Goal: Task Accomplishment & Management: Use online tool/utility

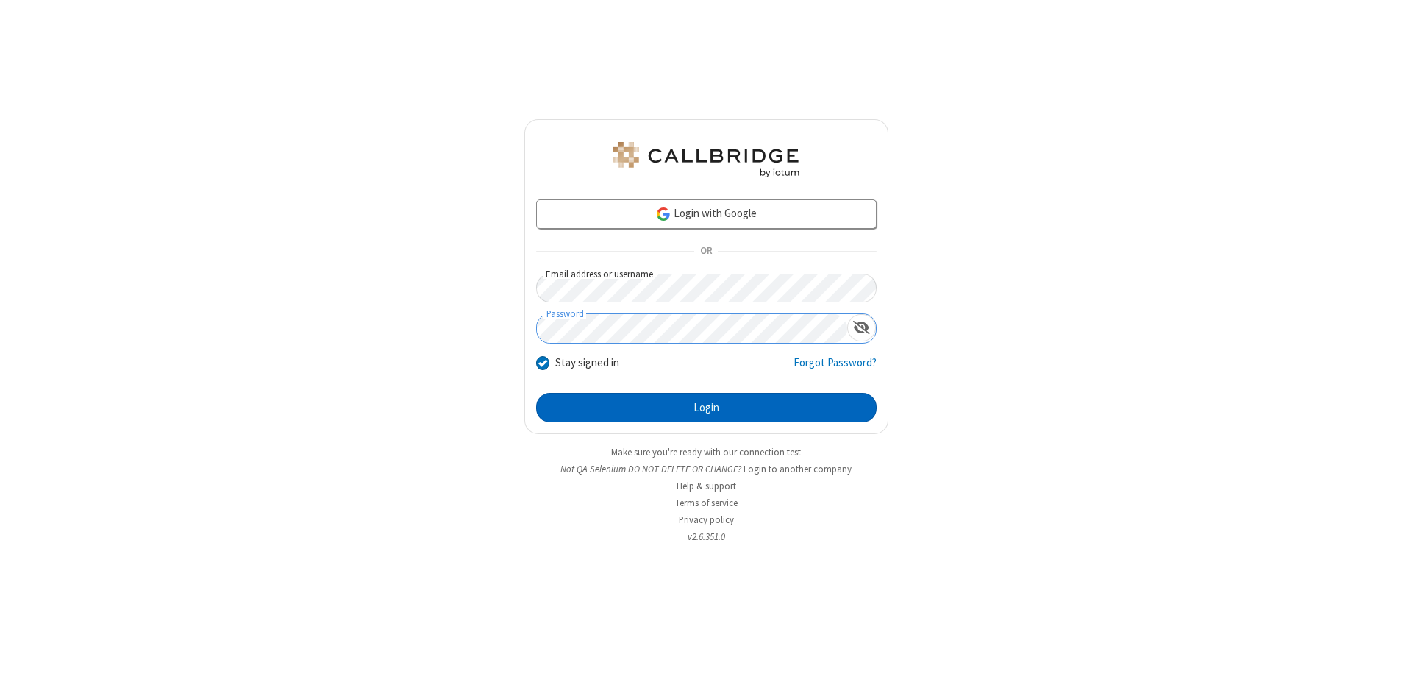
click at [706, 408] on button "Login" at bounding box center [706, 407] width 341 height 29
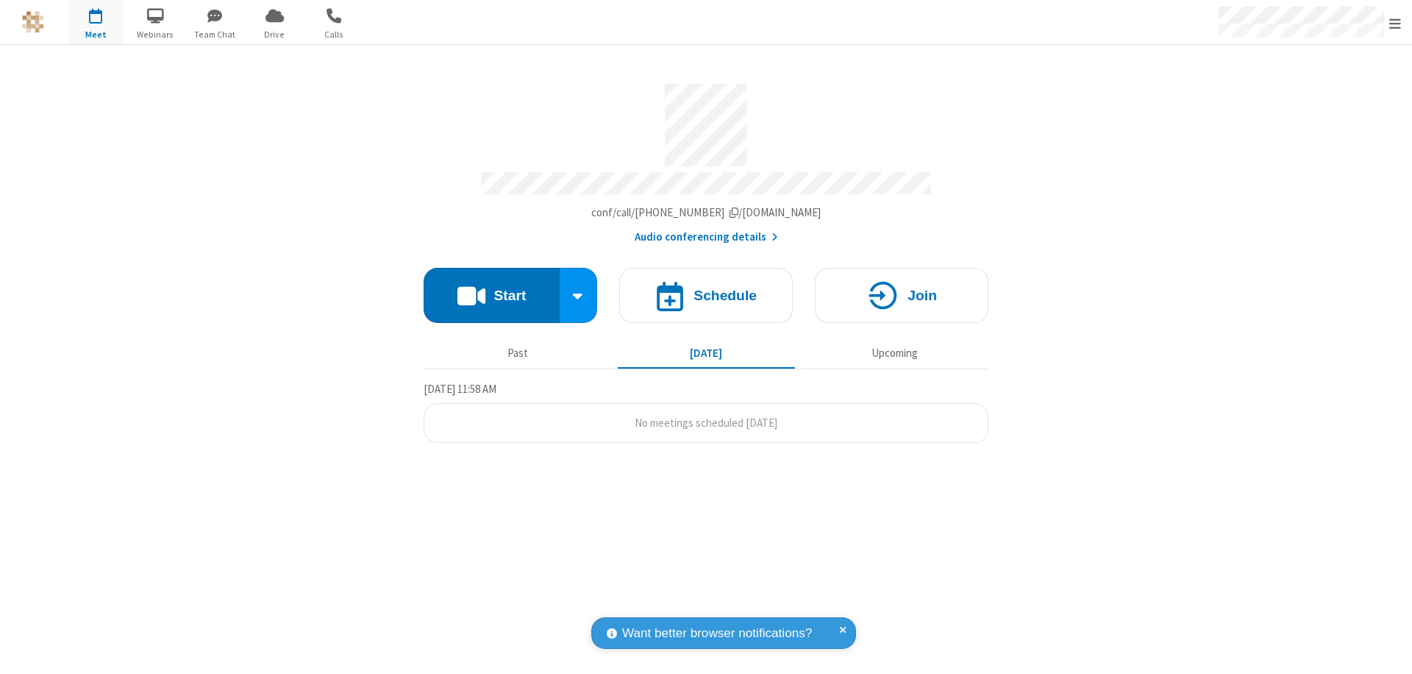
click at [491, 288] on button "Start" at bounding box center [492, 295] width 136 height 55
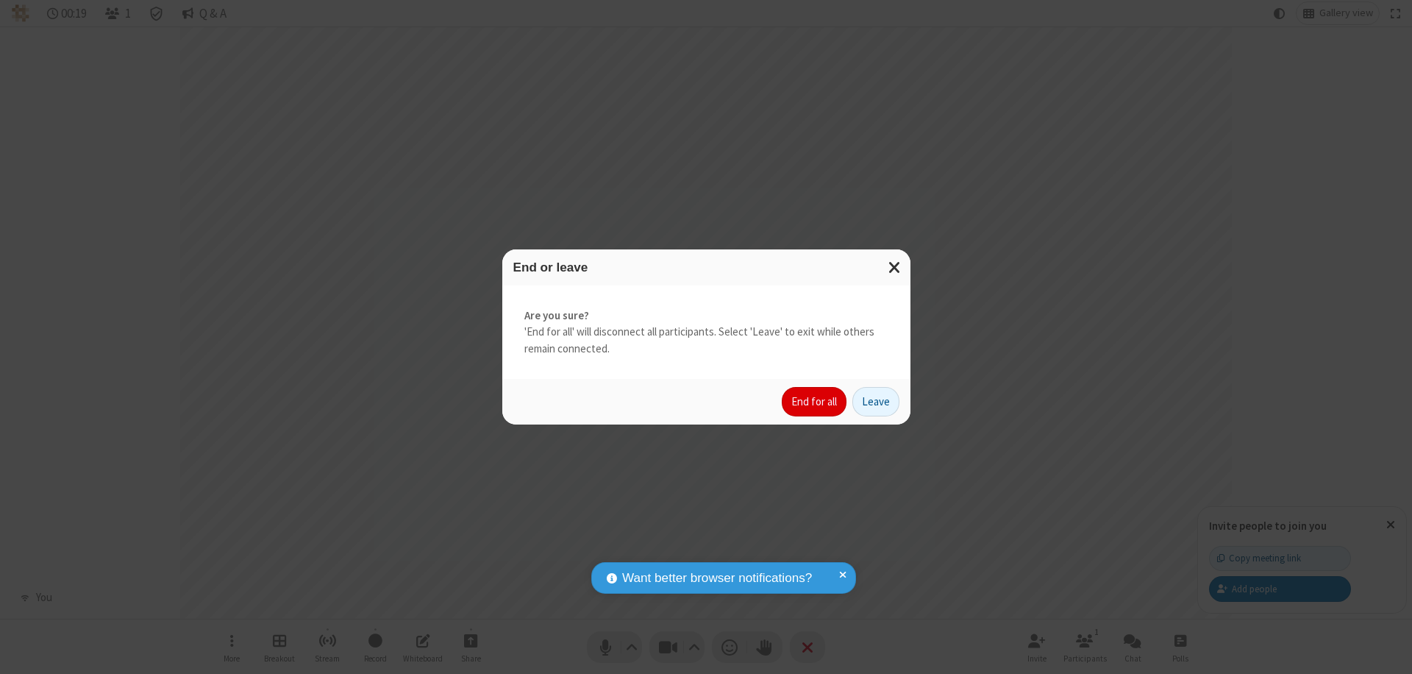
click at [815, 402] on button "End for all" at bounding box center [814, 401] width 65 height 29
